Goal: Check status: Check status

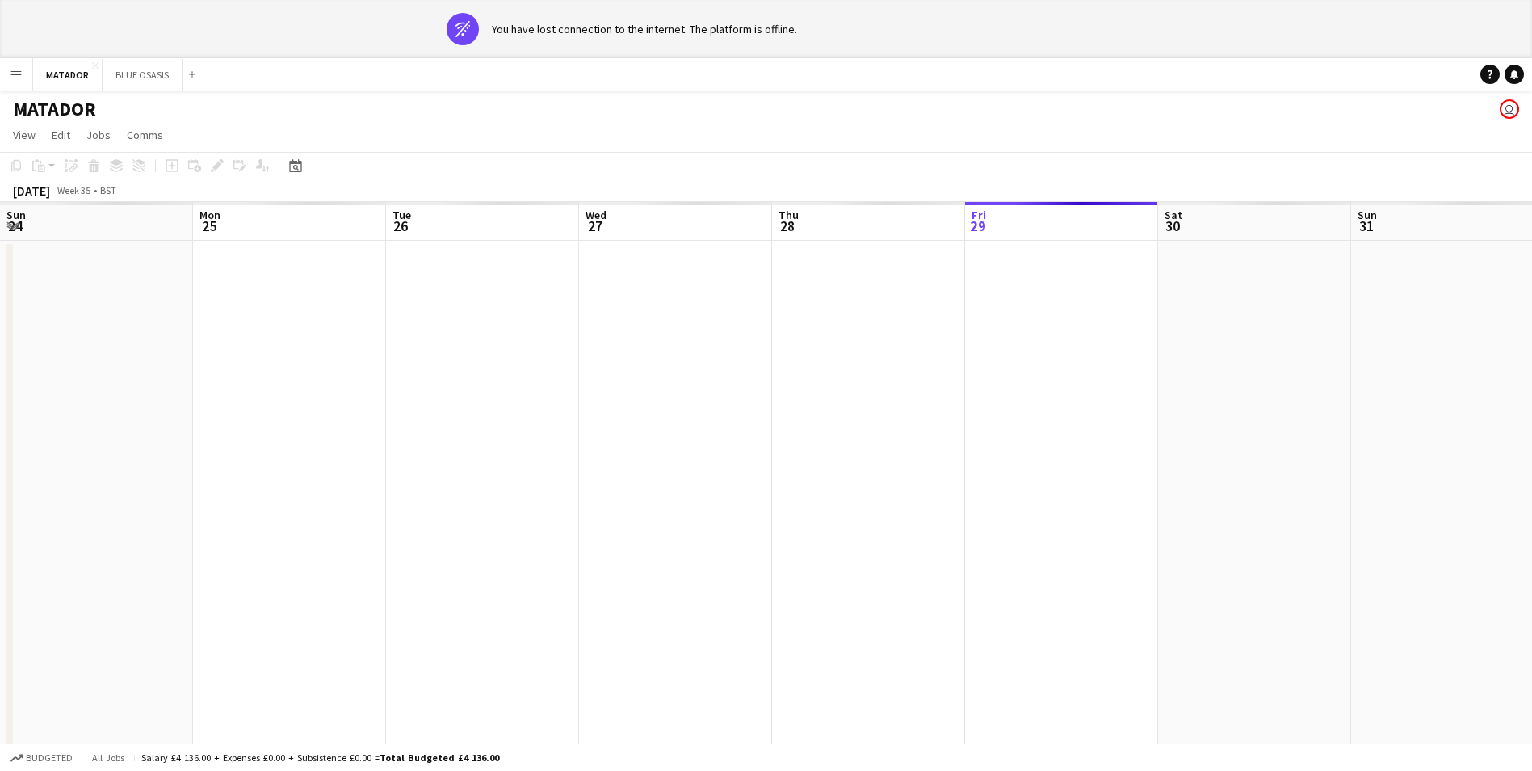
scroll to position [0, 569]
drag, startPoint x: 438, startPoint y: 410, endPoint x: 1047, endPoint y: 452, distance: 610.4
click at [1047, 452] on app-calendar-viewport "Fri 22 Sat 23 Sun 24 Mon 25 Tue 26 Wed 27 Thu 28 Fri 29 Sat 30 Sun 31 Mon 1 Tue…" at bounding box center [766, 501] width 1532 height 599
drag, startPoint x: 356, startPoint y: 424, endPoint x: 1094, endPoint y: 452, distance: 737.9
click at [1094, 452] on app-calendar-viewport "Mon 18 Tue 19 Wed 20 Thu 21 Fri 22 Sat 23 Sun 24 Mon 25 Tue 26 Wed 27 Thu 28 Fr…" at bounding box center [766, 501] width 1532 height 599
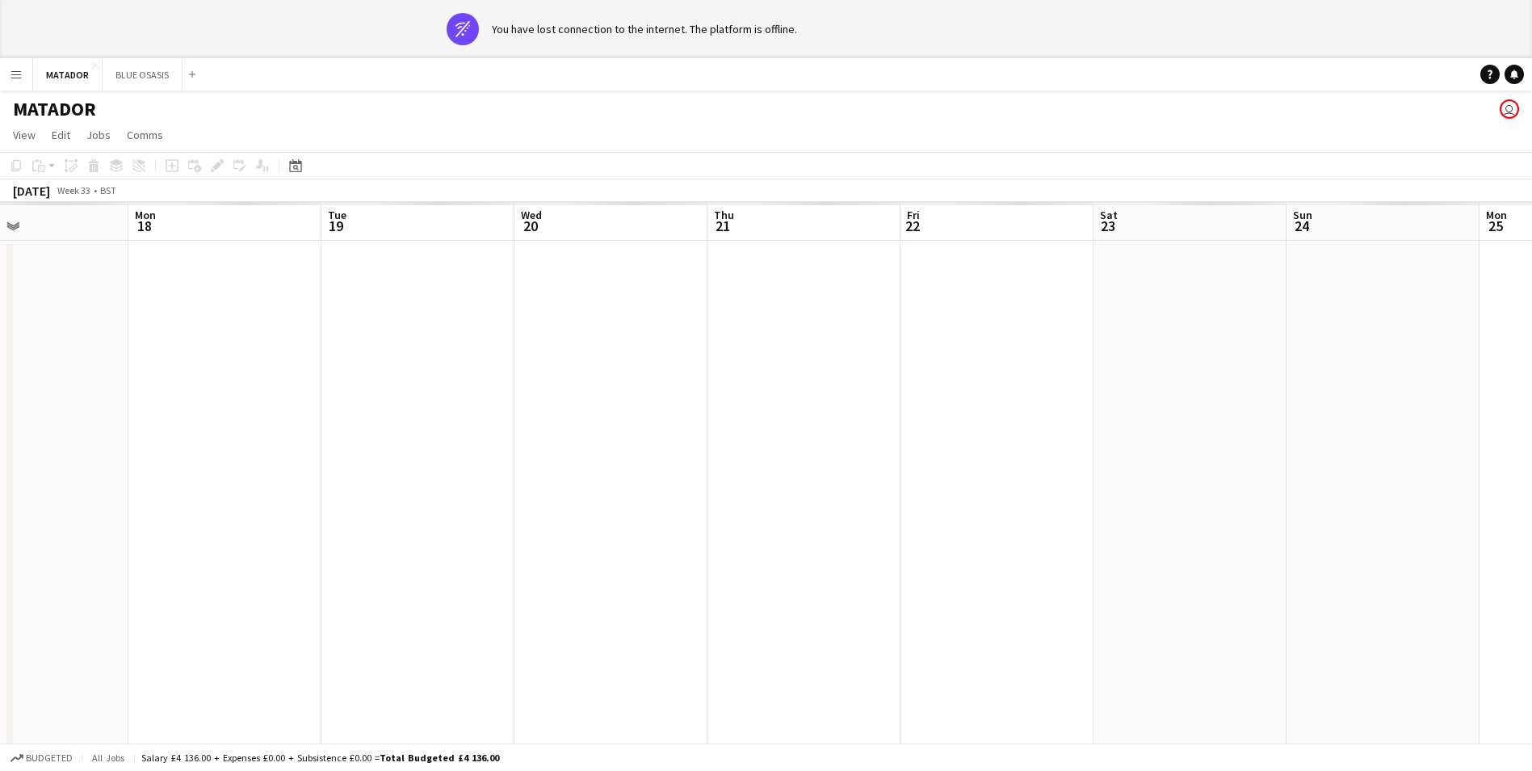
drag, startPoint x: 461, startPoint y: 439, endPoint x: 1160, endPoint y: 455, distance: 698.8
click at [1164, 456] on app-calendar-viewport "Fri 15 Sat 16 Sun 17 Mon 18 Tue 19 Wed 20 Thu 21 Fri 22 Sat 23 Sun 24 Mon 25 Tu…" at bounding box center [766, 501] width 1532 height 599
drag, startPoint x: 559, startPoint y: 447, endPoint x: 1192, endPoint y: 475, distance: 633.9
click at [1192, 475] on app-calendar-viewport "Mon 11 Tue 12 Wed 13 Thu 14 Fri 15 Sat 16 Sun 17 Mon 18 Tue 19 Wed 20 Thu 21 Fr…" at bounding box center [766, 501] width 1532 height 599
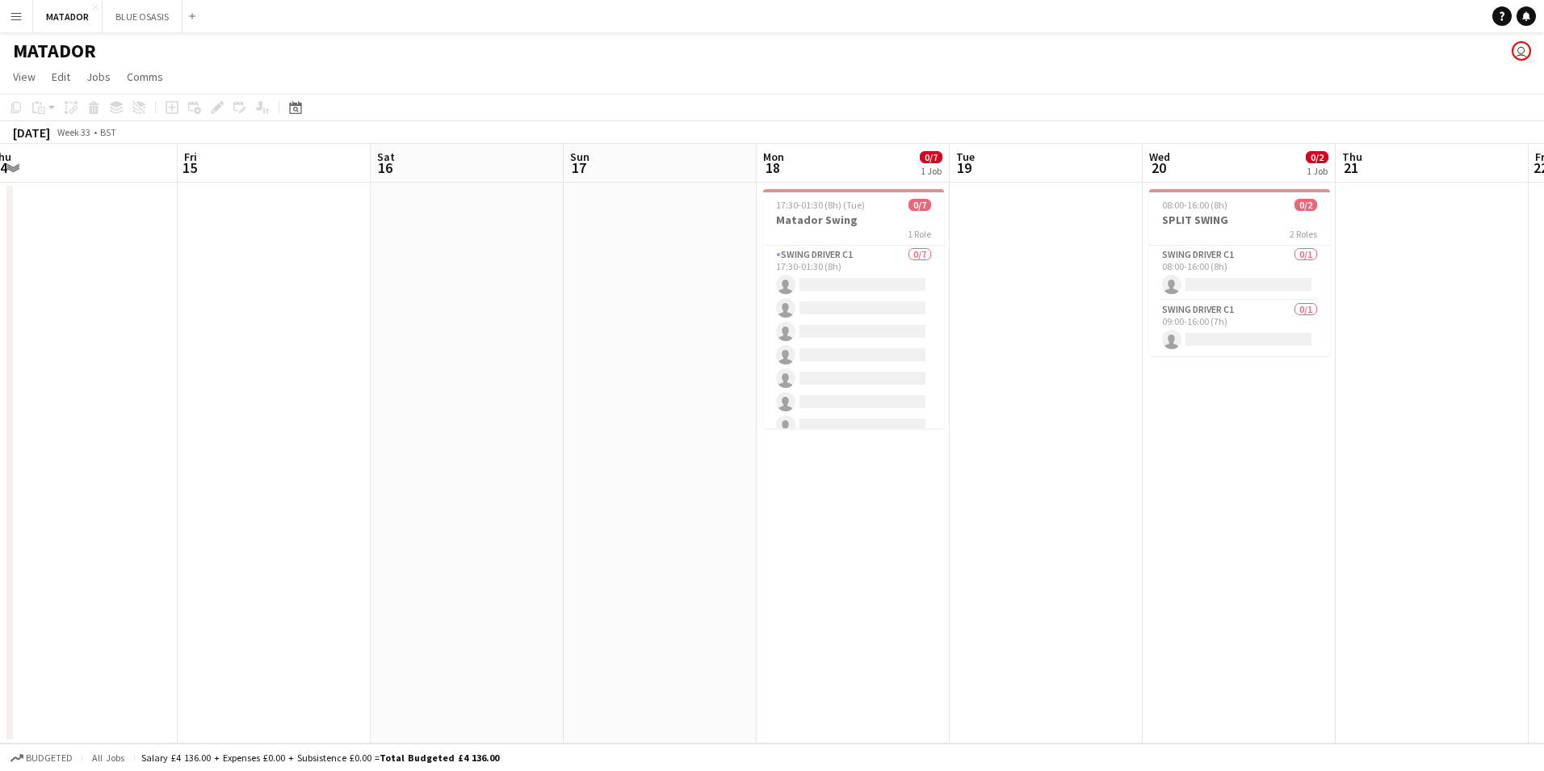
drag, startPoint x: 682, startPoint y: 458, endPoint x: 484, endPoint y: 425, distance: 200.6
click at [484, 425] on app-calendar-viewport "Mon 11 Tue 12 Wed 13 Thu 14 Fri 15 Sat 16 Sun 17 Mon 18 0/7 1 Job Tue 19 Wed 20…" at bounding box center [772, 443] width 1544 height 599
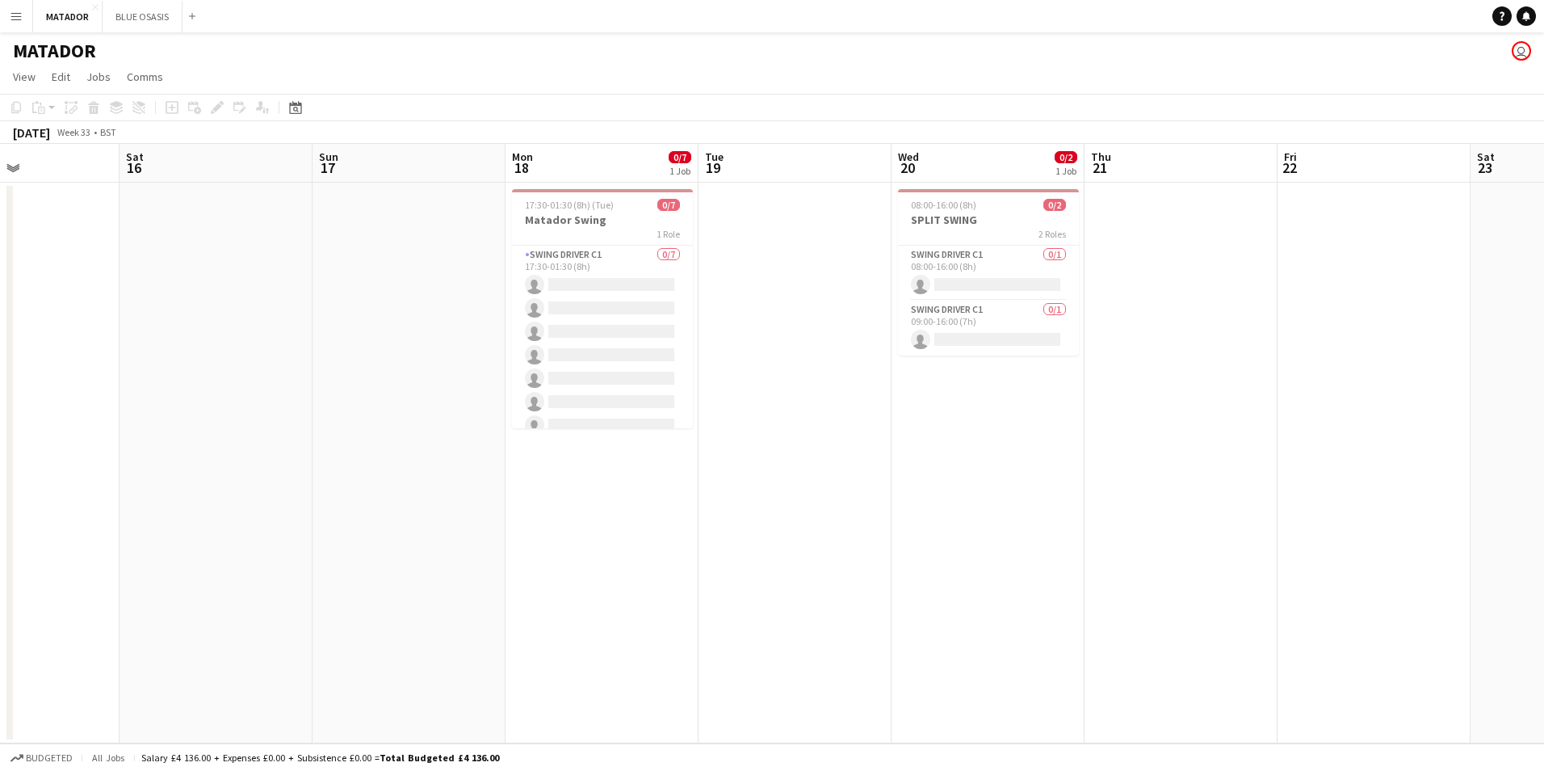
drag, startPoint x: 1155, startPoint y: 490, endPoint x: 904, endPoint y: 471, distance: 251.9
click at [904, 471] on app-calendar-viewport "Wed 13 Thu 14 Fri 15 Sat 16 Sun 17 Mon 18 0/7 1 Job Tue 19 Wed 20 0/2 1 Job Thu…" at bounding box center [772, 443] width 1544 height 599
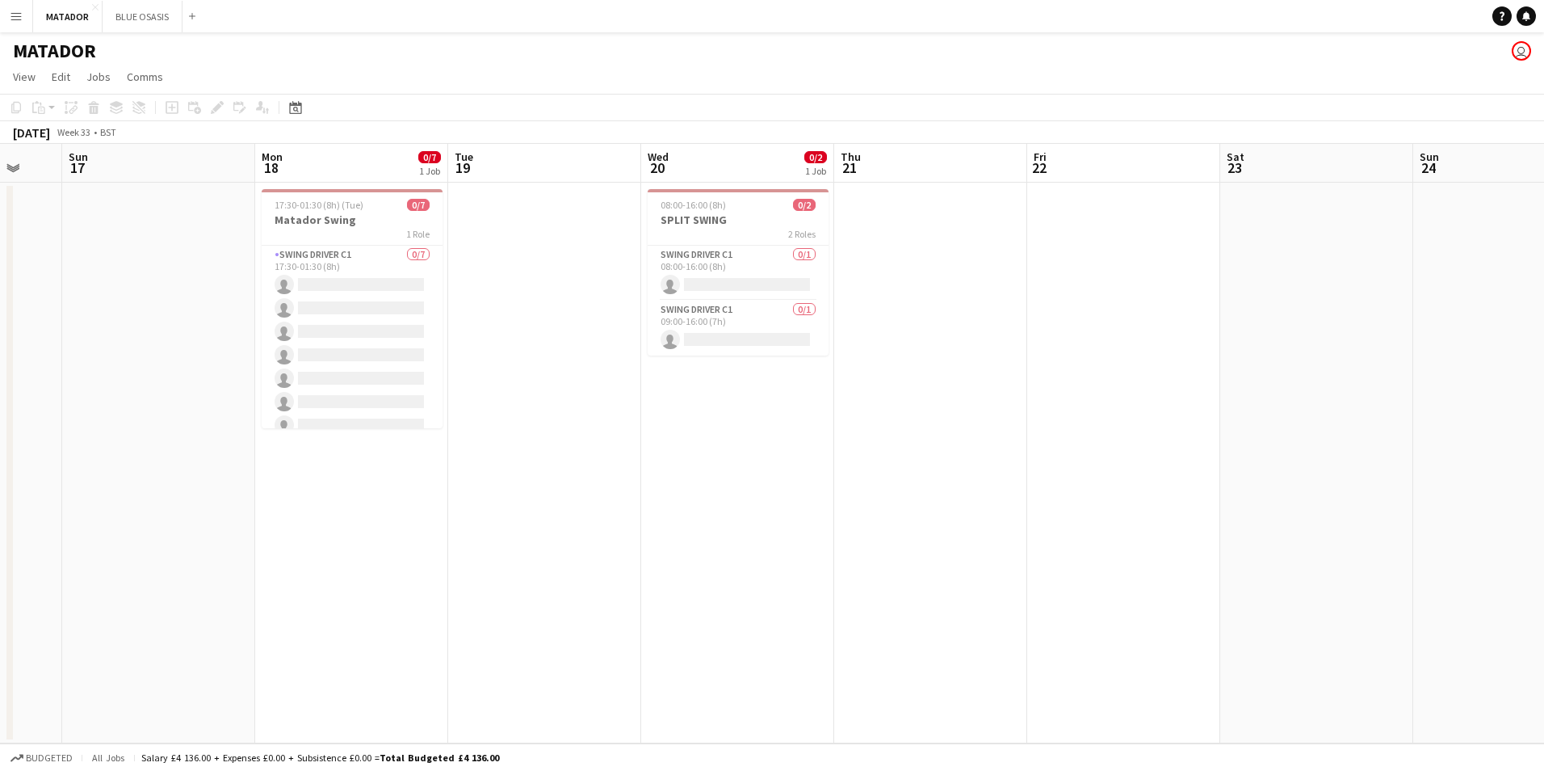
drag, startPoint x: 887, startPoint y: 467, endPoint x: 651, endPoint y: 448, distance: 236.6
click at [652, 448] on app-calendar-viewport "Thu 14 Fri 15 Sat 16 Sun 17 Mon 18 0/7 1 Job Tue 19 Wed 20 0/2 1 Job Thu 21 Fri…" at bounding box center [772, 443] width 1544 height 599
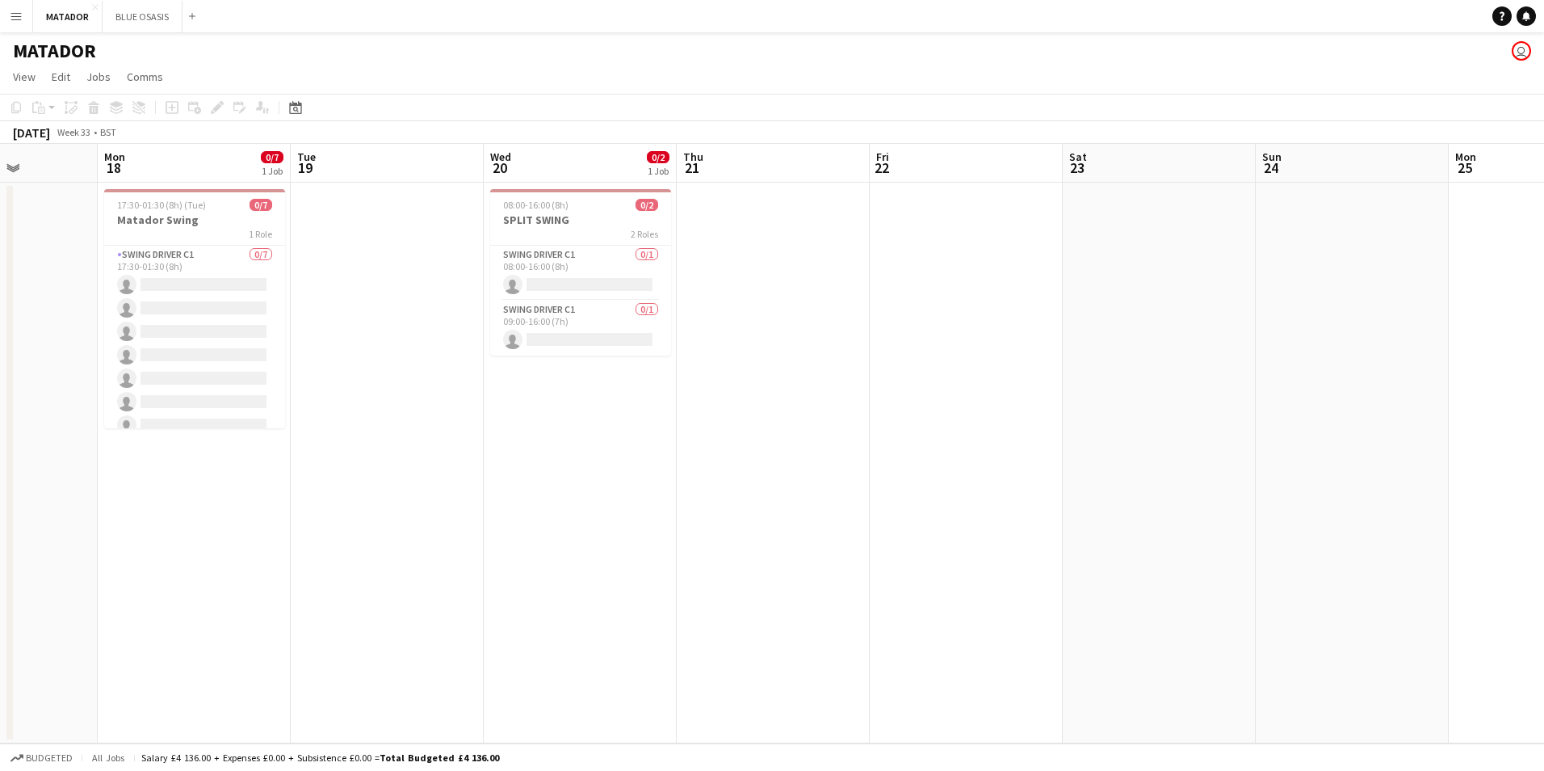
scroll to position [0, 498]
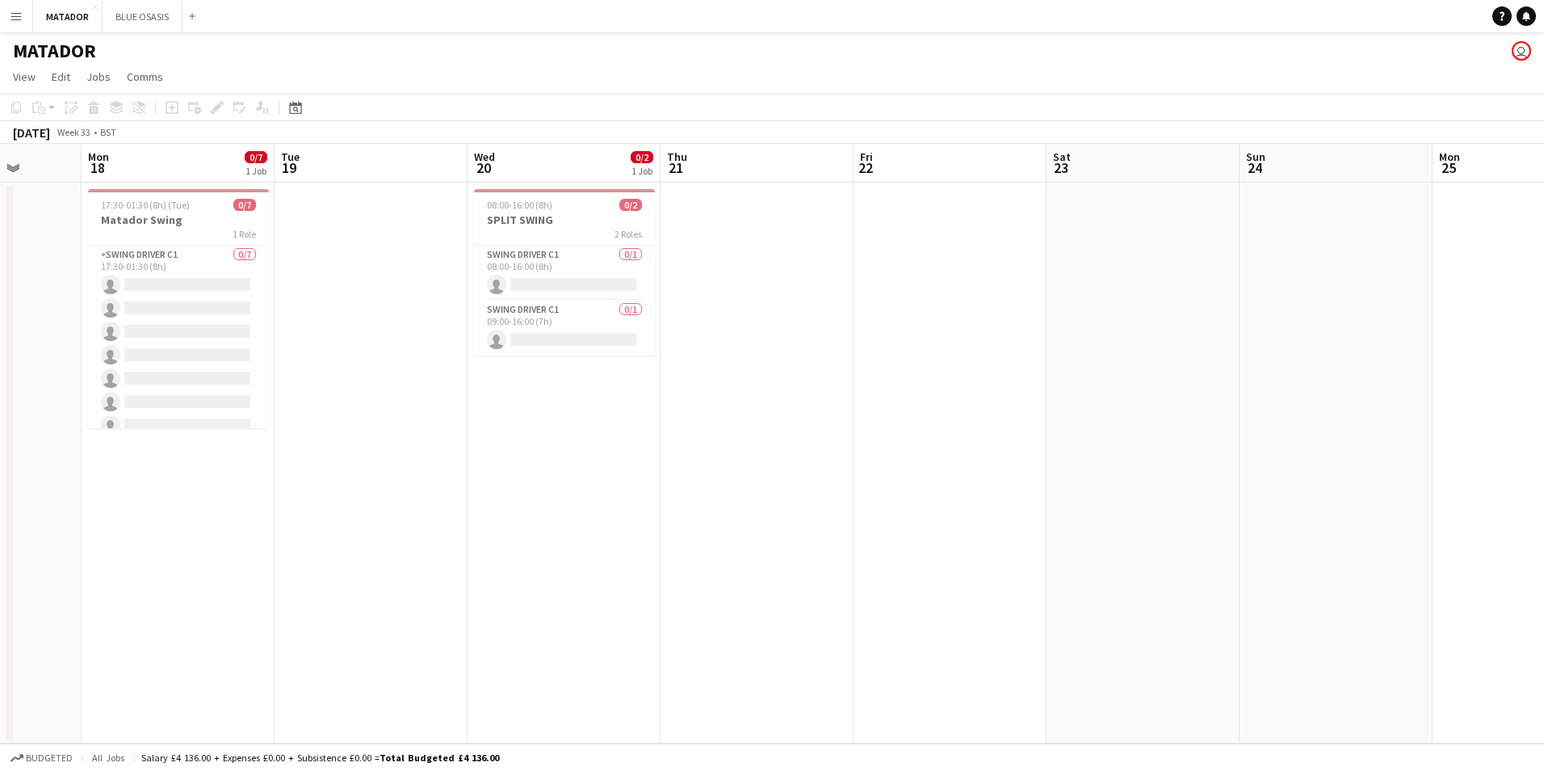
drag, startPoint x: 833, startPoint y: 447, endPoint x: 659, endPoint y: 435, distance: 174.1
click at [659, 435] on app-calendar-viewport "Fri 15 Sat 16 Sun 17 Mon 18 0/7 1 Job Tue 19 Wed 20 0/2 1 Job Thu 21 Fri 22 Sat…" at bounding box center [772, 443] width 1544 height 599
click at [208, 237] on div "1 Role" at bounding box center [178, 233] width 181 height 13
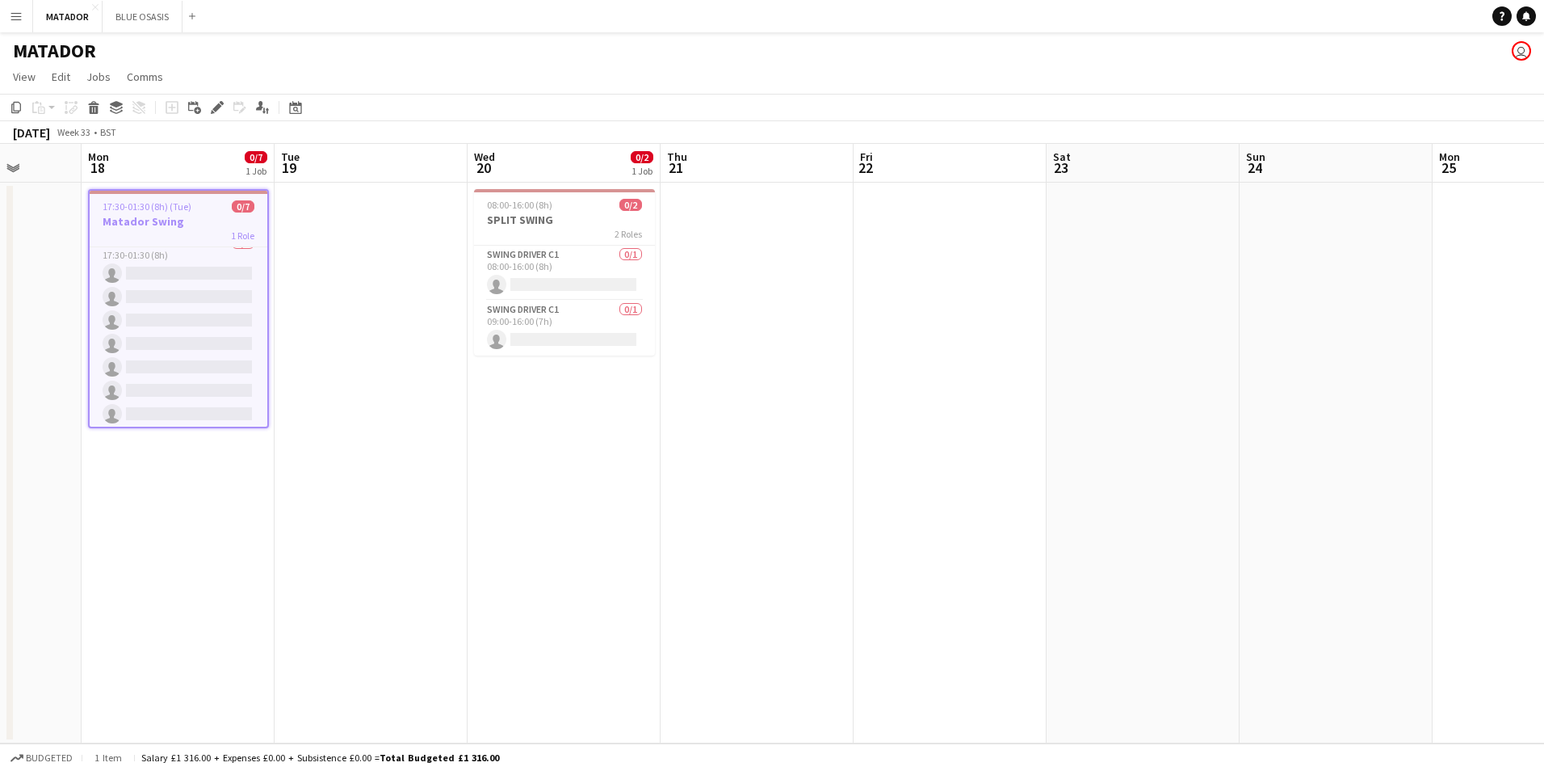
click at [361, 233] on app-date-cell at bounding box center [371, 463] width 193 height 561
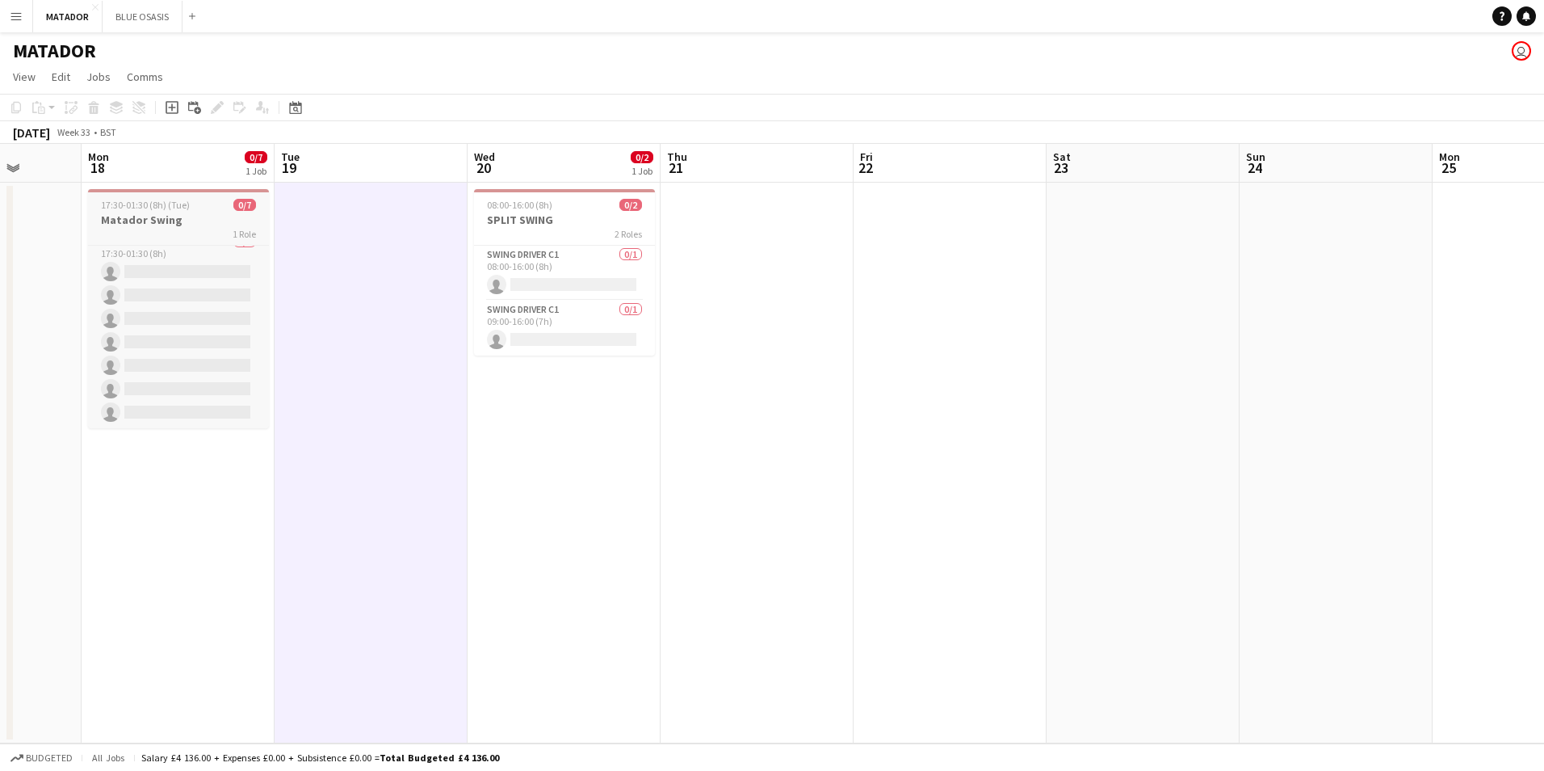
click at [190, 227] on div "1 Role" at bounding box center [178, 233] width 181 height 13
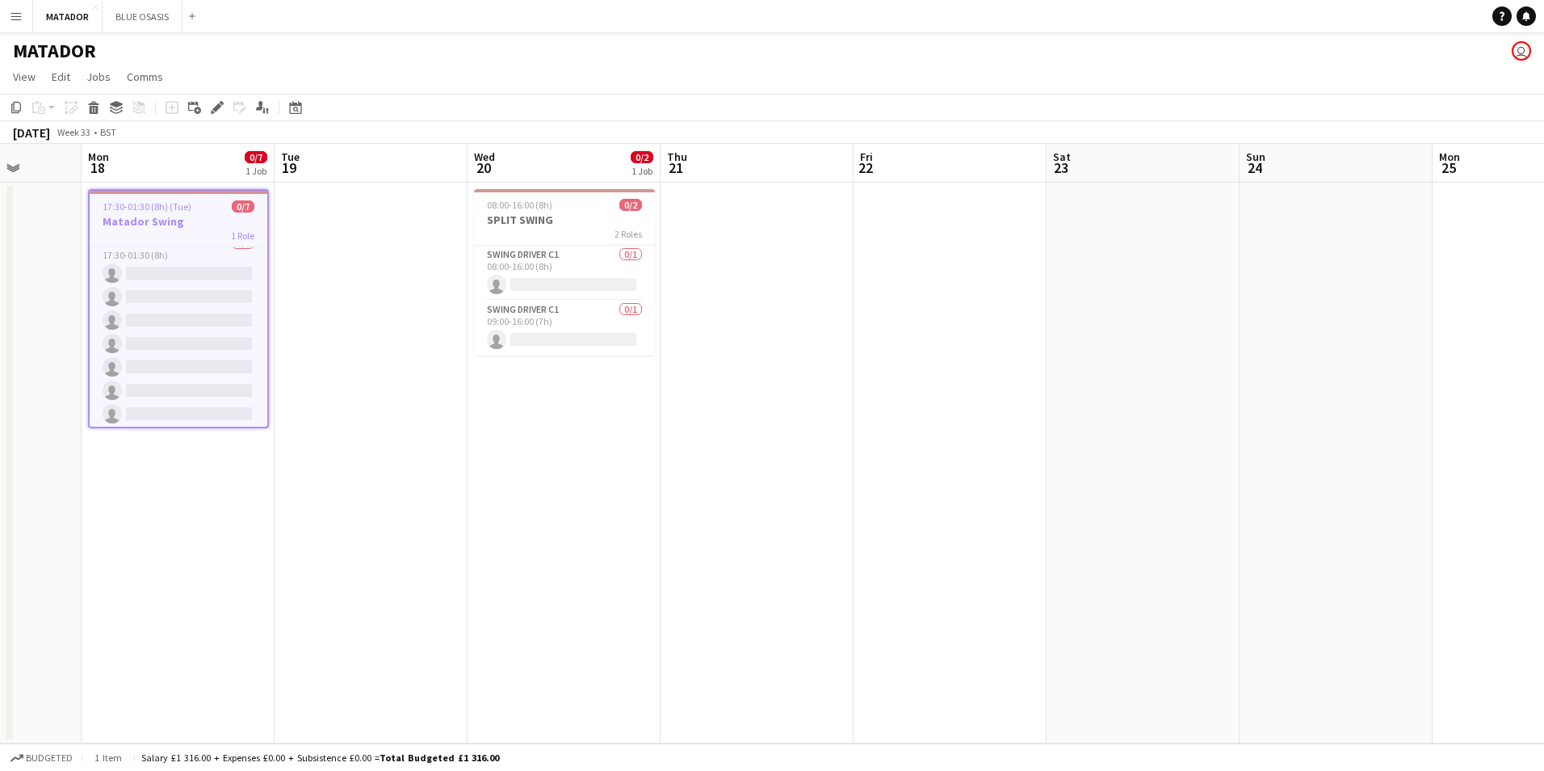
click at [414, 254] on app-date-cell at bounding box center [371, 463] width 193 height 561
